Goal: Information Seeking & Learning: Learn about a topic

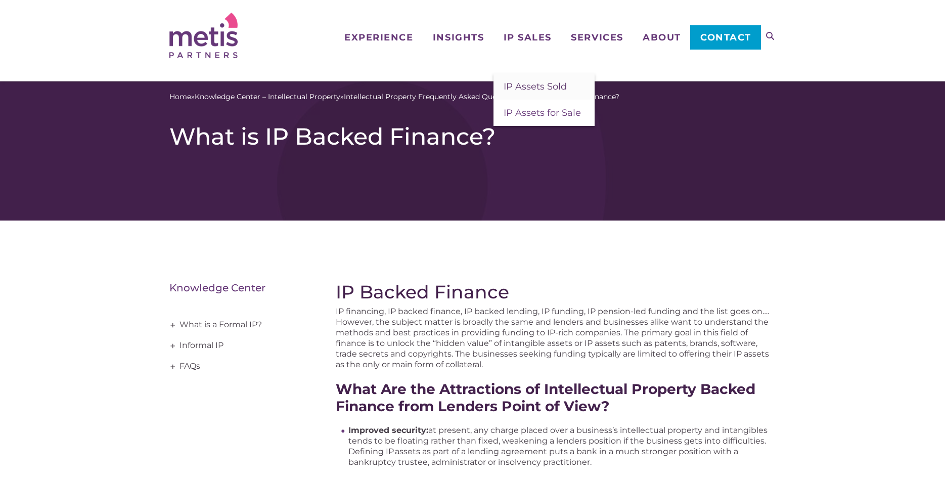
click at [511, 87] on span "IP Assets Sold" at bounding box center [535, 86] width 63 height 11
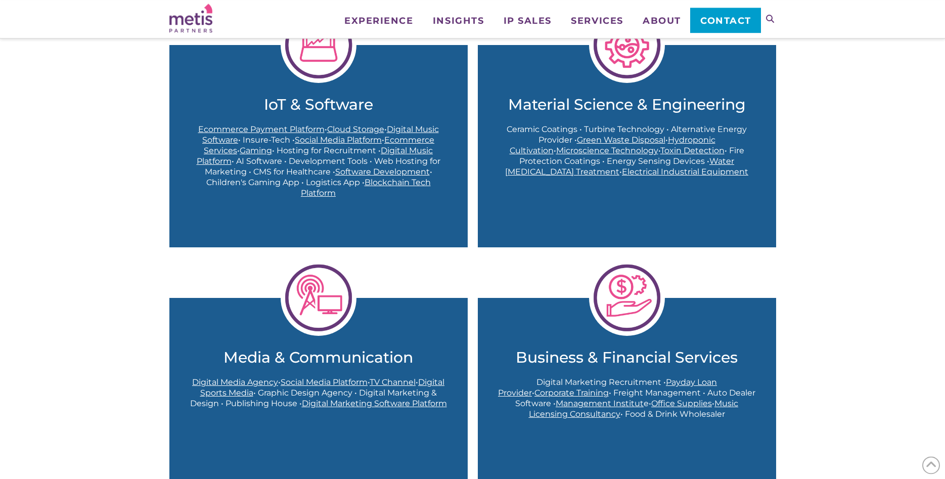
scroll to position [618, 0]
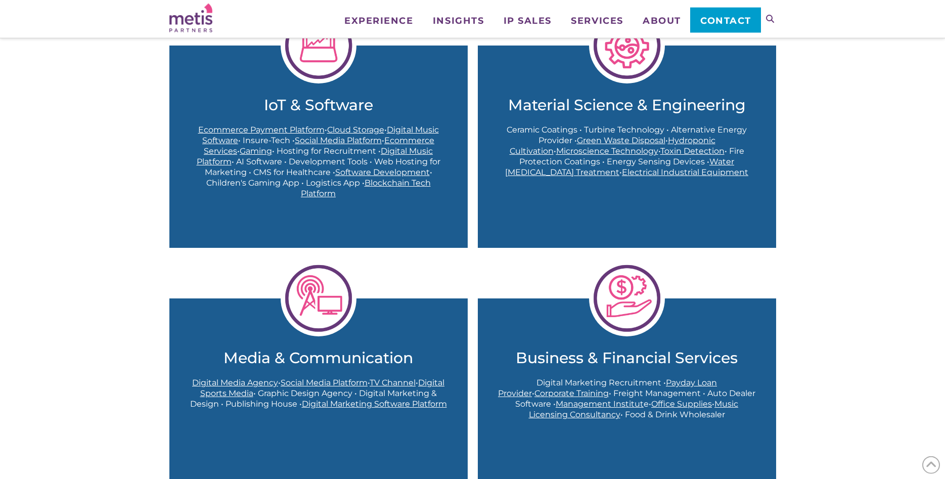
click at [678, 383] on span "Payday Loan Provider" at bounding box center [607, 388] width 219 height 20
click at [114, 199] on div "At Metis Partners, we have worked with C-suites, lenders, and investors to mana…" at bounding box center [472, 175] width 945 height 1309
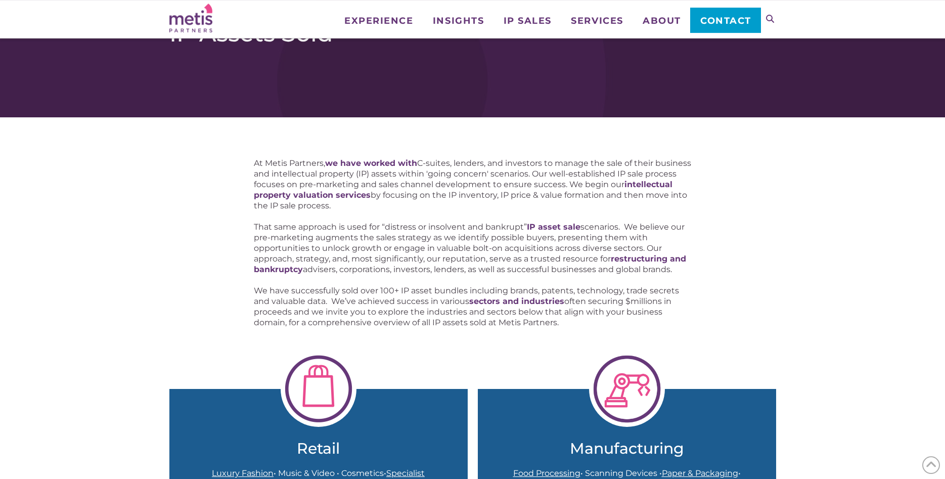
scroll to position [0, 0]
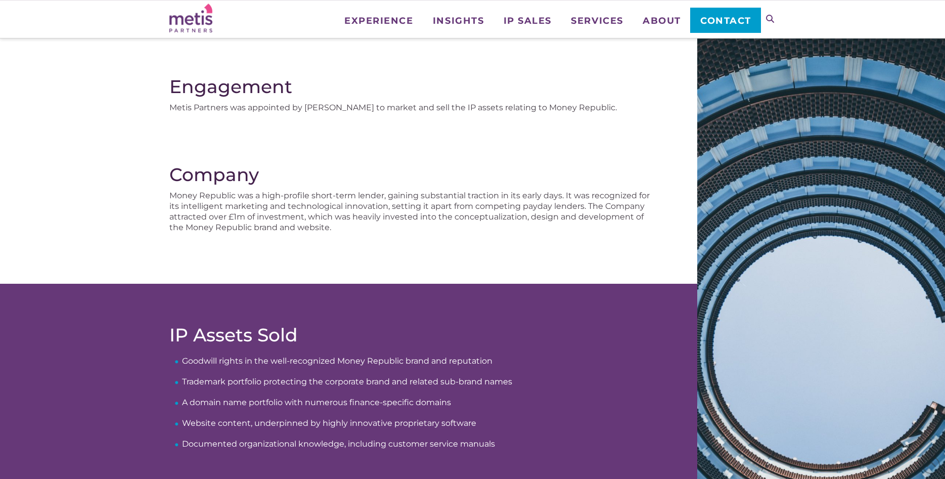
scroll to position [103, 0]
drag, startPoint x: 203, startPoint y: 110, endPoint x: 414, endPoint y: 111, distance: 210.4
click at [414, 111] on p "Metis Partners was appointed by [PERSON_NAME] to market and sell the IP assets …" at bounding box center [413, 108] width 488 height 11
drag, startPoint x: 393, startPoint y: 107, endPoint x: 381, endPoint y: 107, distance: 11.6
click at [393, 106] on p "Metis Partners was appointed by [PERSON_NAME] to market and sell the IP assets …" at bounding box center [413, 108] width 488 height 11
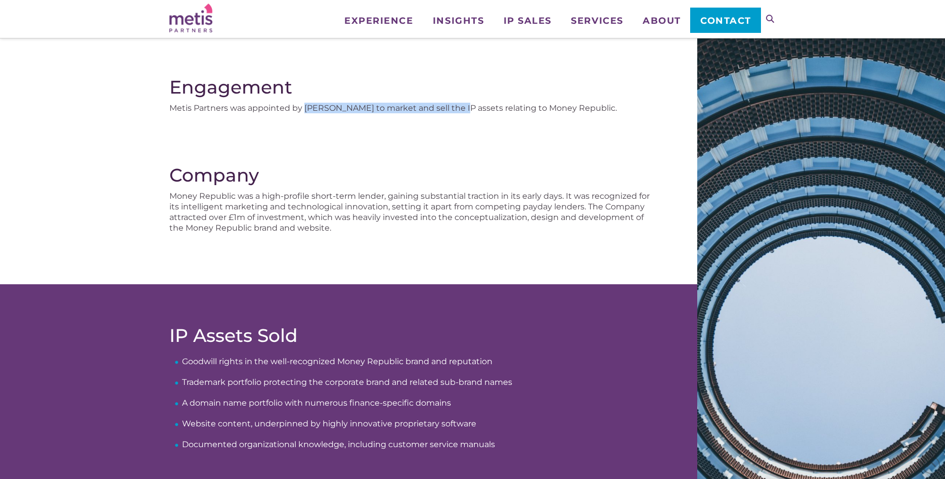
drag, startPoint x: 305, startPoint y: 109, endPoint x: 457, endPoint y: 106, distance: 152.3
click at [457, 106] on p "Metis Partners was appointed by [PERSON_NAME] to market and sell the IP assets …" at bounding box center [413, 108] width 488 height 11
click at [408, 107] on p "Metis Partners was appointed by [PERSON_NAME] to market and sell the IP assets …" at bounding box center [413, 108] width 488 height 11
drag, startPoint x: 378, startPoint y: 107, endPoint x: 566, endPoint y: 117, distance: 187.9
click at [566, 117] on div "Engagement Metis Partners was appointed by [PERSON_NAME] to market and sell the…" at bounding box center [349, 100] width 698 height 128
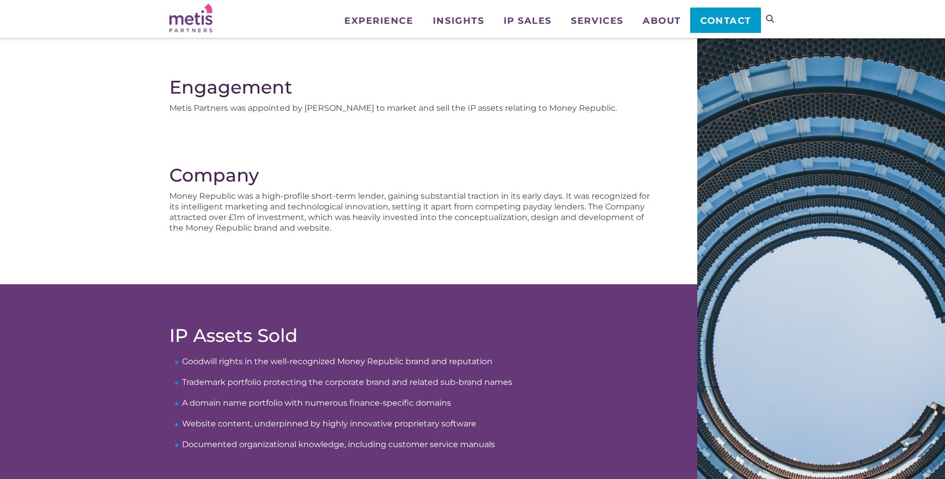
click at [573, 109] on p "Metis Partners was appointed by [PERSON_NAME] to market and sell the IP assets …" at bounding box center [413, 108] width 488 height 11
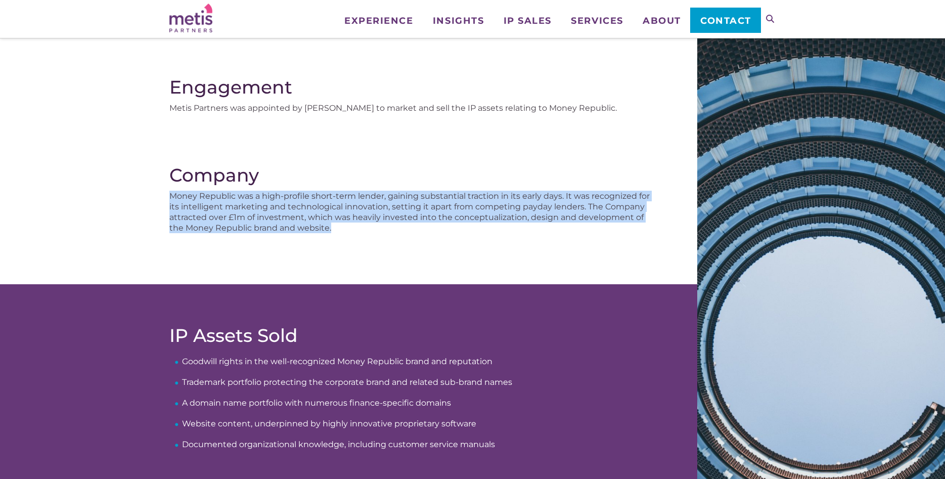
drag, startPoint x: 172, startPoint y: 194, endPoint x: 379, endPoint y: 229, distance: 209.3
click at [379, 229] on p "Money Republic was a high-profile short-term lender, gaining substantial tracti…" at bounding box center [413, 212] width 488 height 42
click at [319, 215] on p "Money Republic was a high-profile short-term lender, gaining substantial tracti…" at bounding box center [413, 212] width 488 height 42
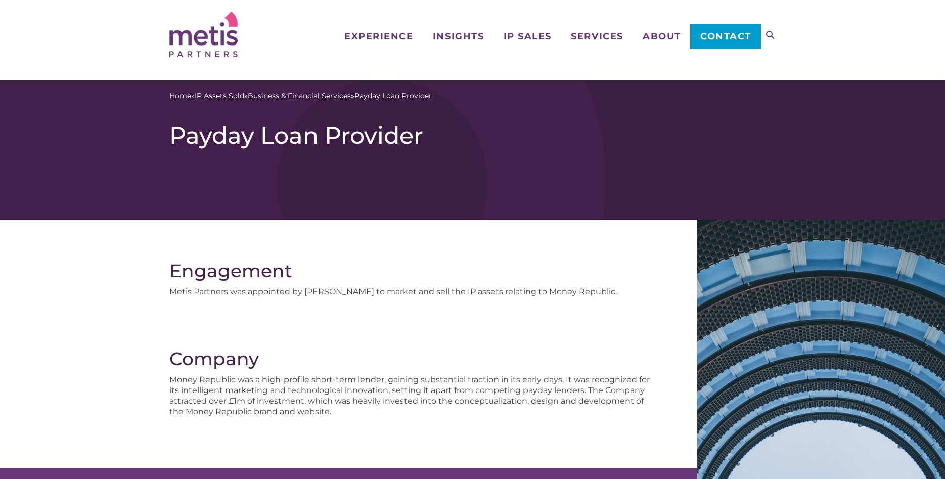
scroll to position [0, 0]
